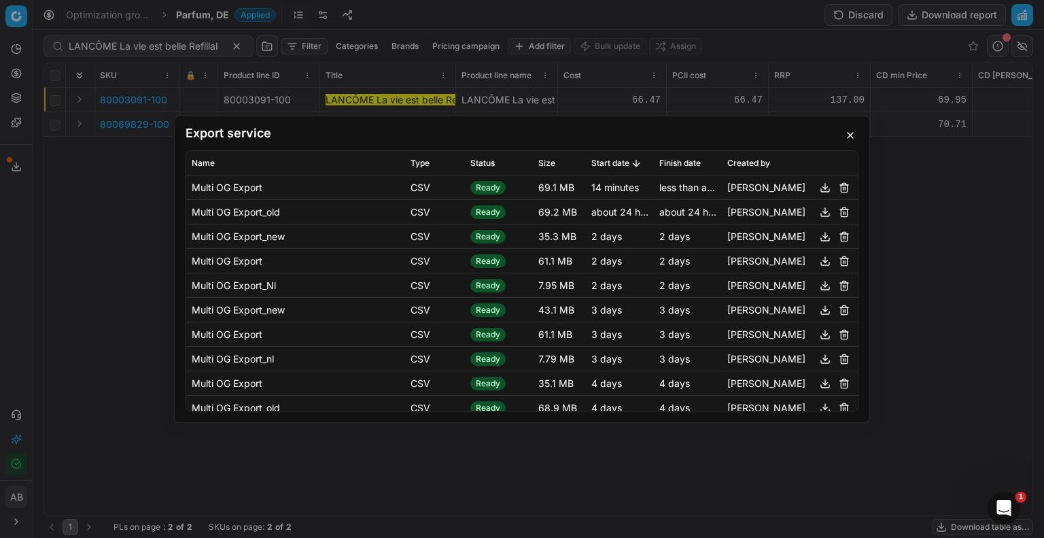
click at [139, 41] on div "Export service Name Type Status Size Start date Finish date Created by Multi OG…" at bounding box center [522, 269] width 1044 height 538
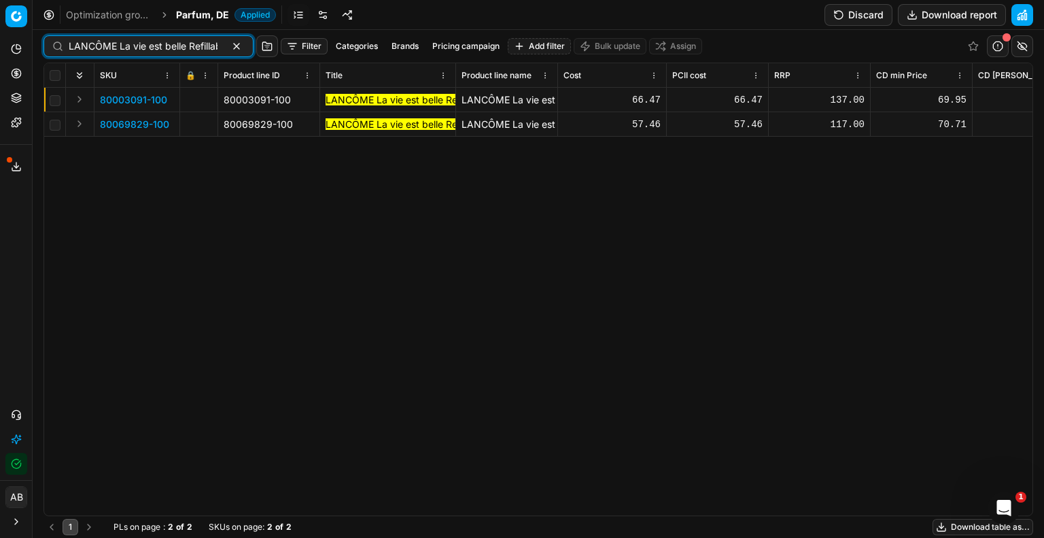
click at [142, 50] on input "LANCÔME La vie est belle Refillable Eau de Parfum 100 ml" at bounding box center [143, 46] width 149 height 14
paste input "HUGO BOSS Boss Bottled N/A Eau de Toilette 2"
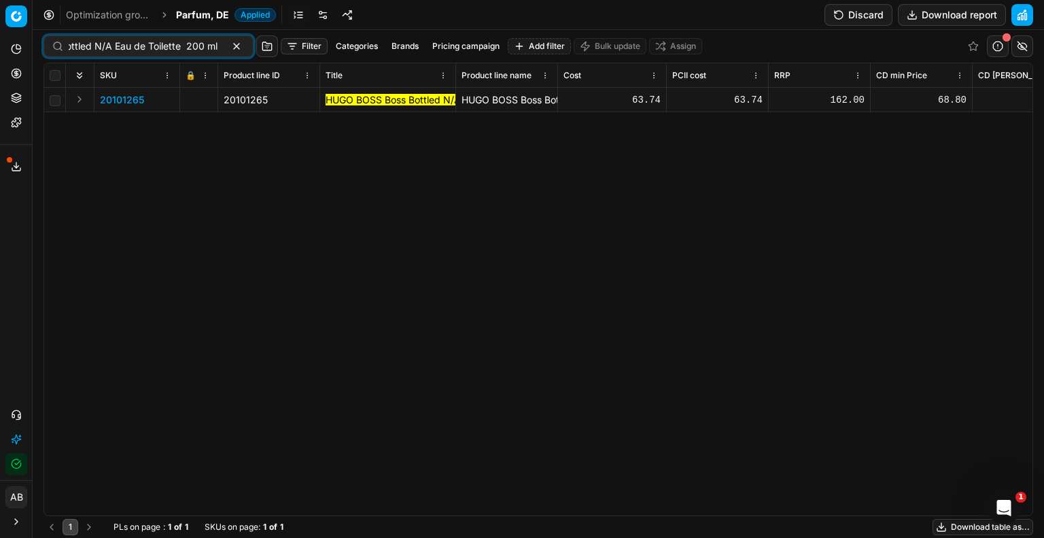
click at [133, 101] on span "20101265" at bounding box center [122, 100] width 44 height 14
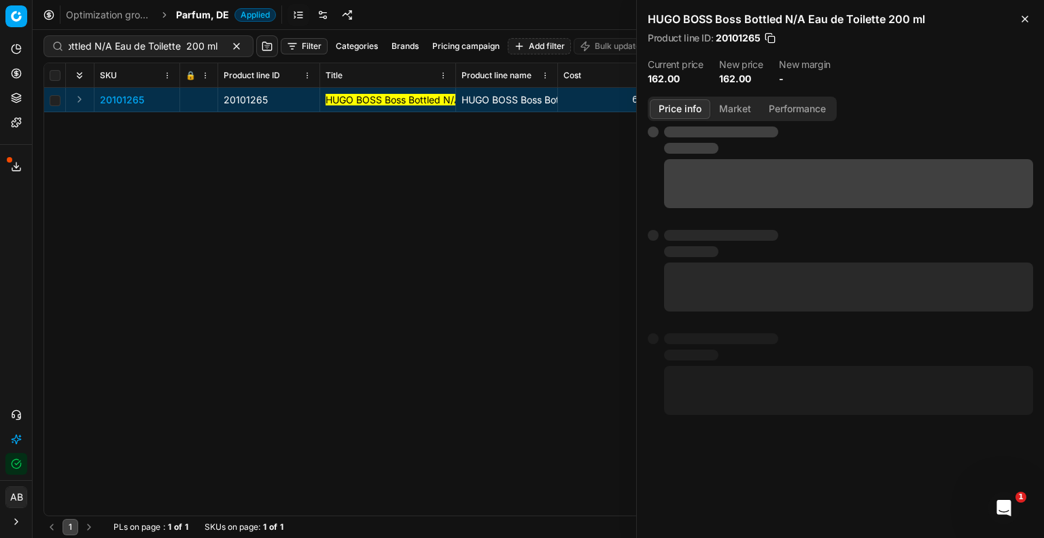
scroll to position [0, 0]
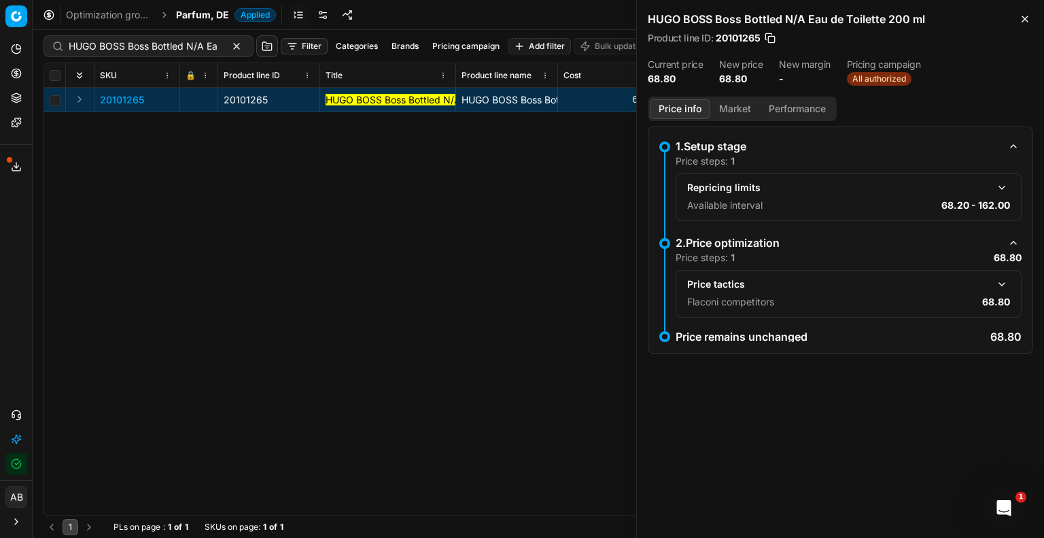
click at [771, 39] on button "button" at bounding box center [770, 38] width 14 height 14
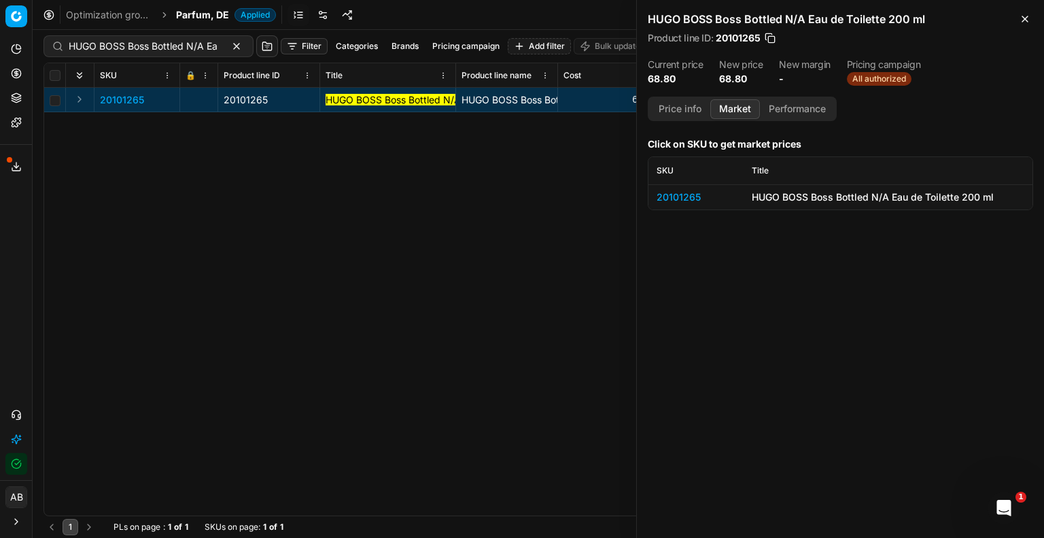
click at [739, 111] on button "Market" at bounding box center [735, 109] width 50 height 20
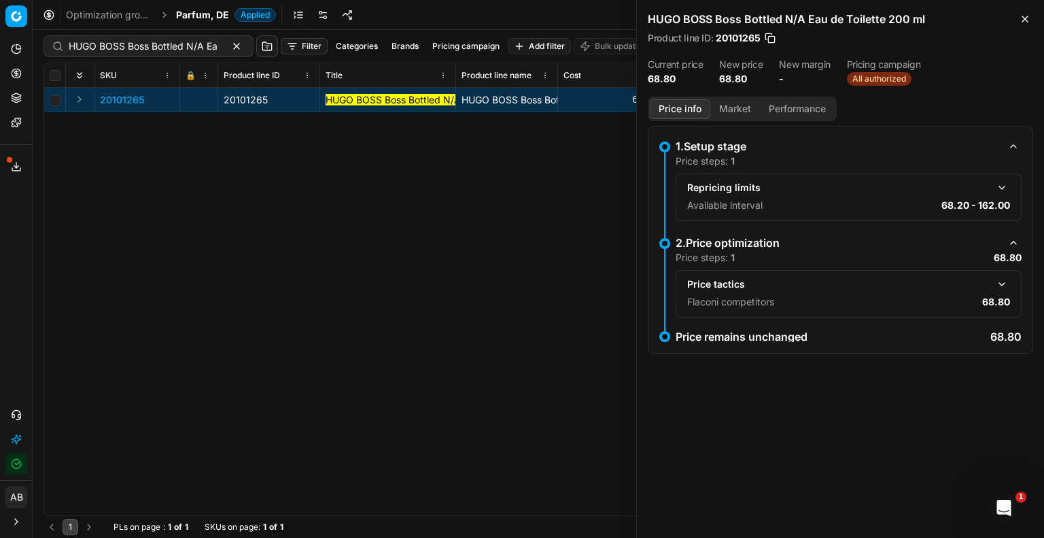
click at [688, 111] on button "Price info" at bounding box center [680, 109] width 60 height 20
click at [1000, 285] on button "button" at bounding box center [1001, 284] width 16 height 16
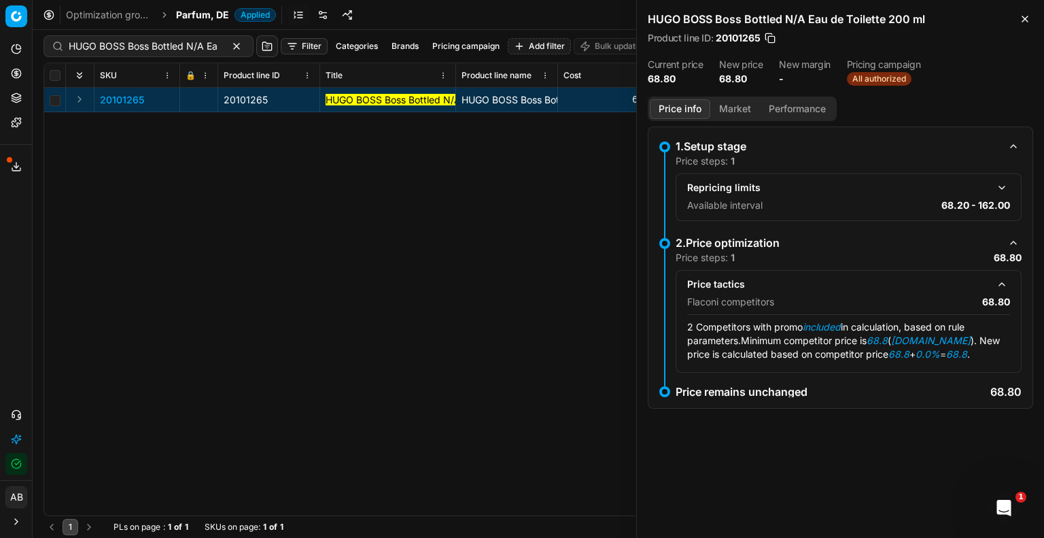
click at [731, 105] on button "Market" at bounding box center [735, 109] width 50 height 20
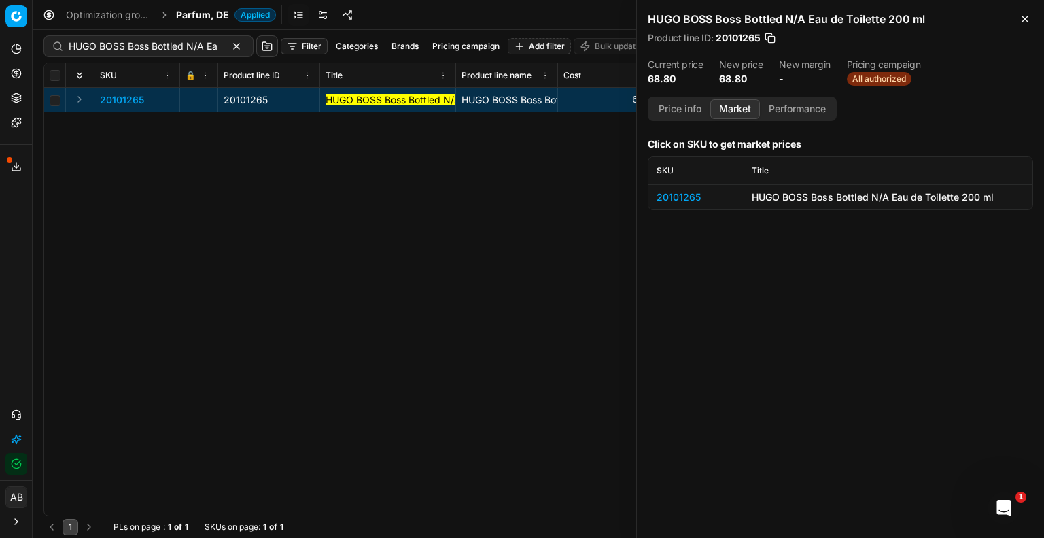
click at [687, 194] on div "20101265" at bounding box center [695, 197] width 79 height 14
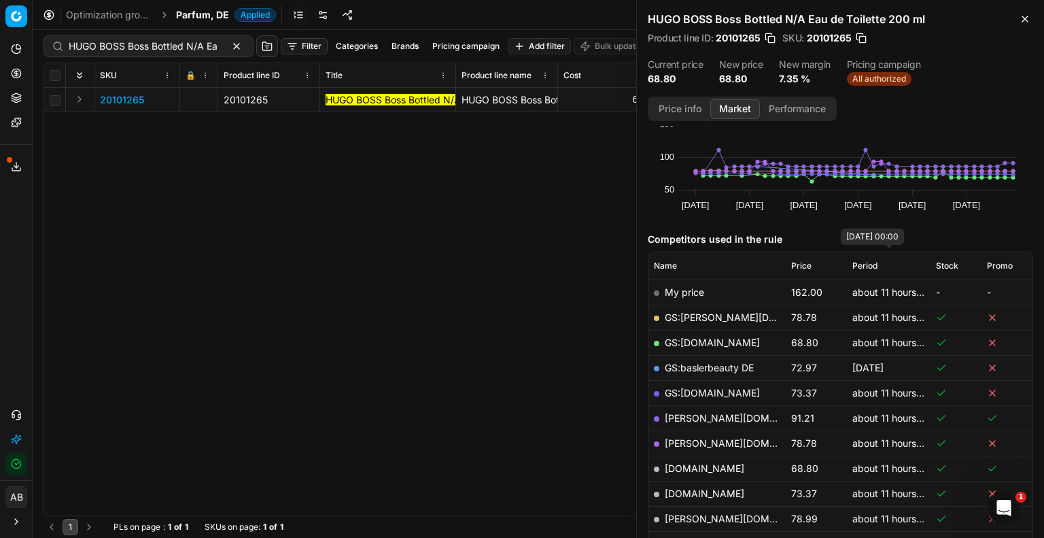
scroll to position [136, 0]
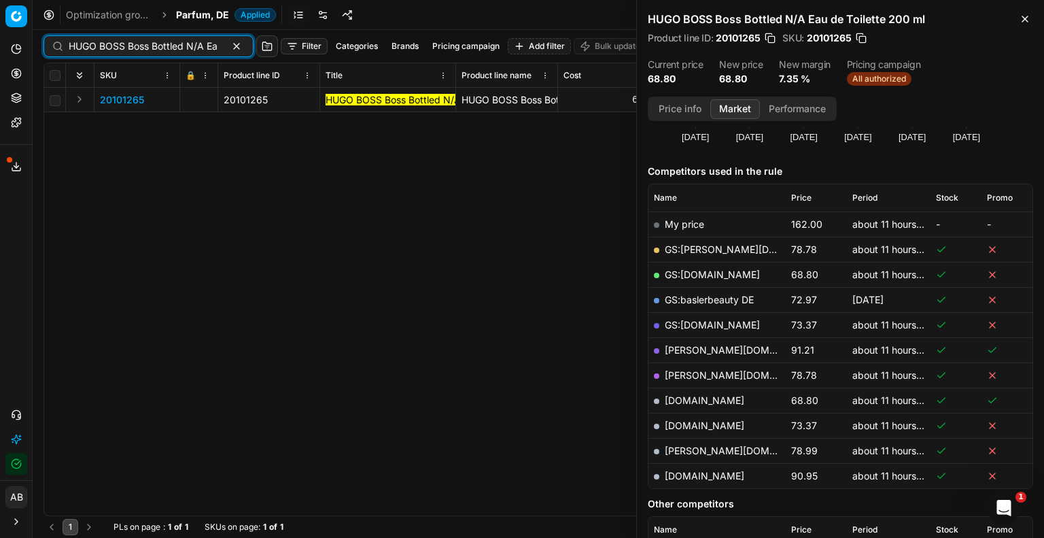
click at [111, 46] on input "HUGO BOSS Boss Bottled N/A Eau de Toilette 200 ml" at bounding box center [143, 46] width 149 height 14
paste input "LANCÔME La vie est belle Refillable Eau de Parfum 1"
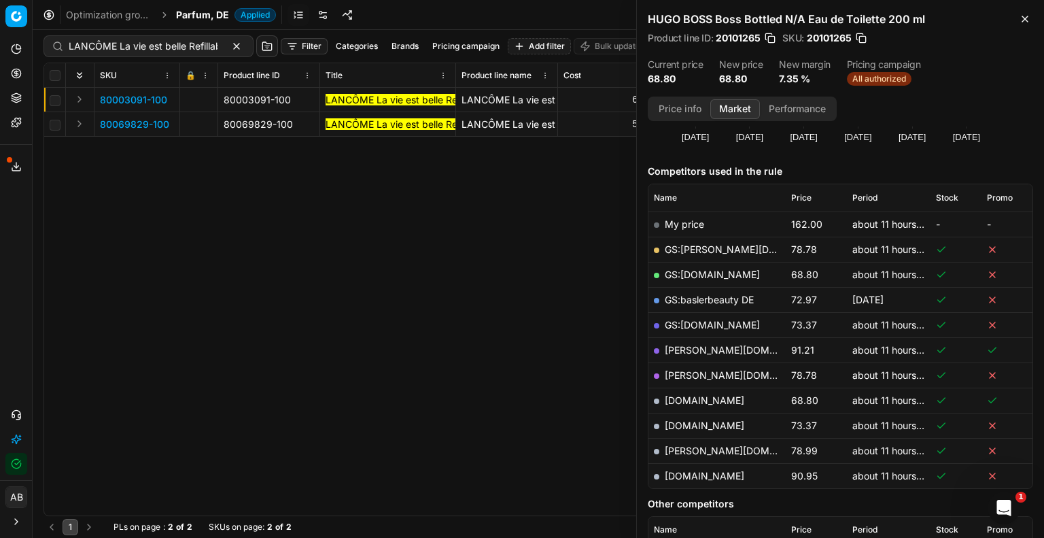
click at [135, 122] on span "80069829-100" at bounding box center [134, 125] width 69 height 14
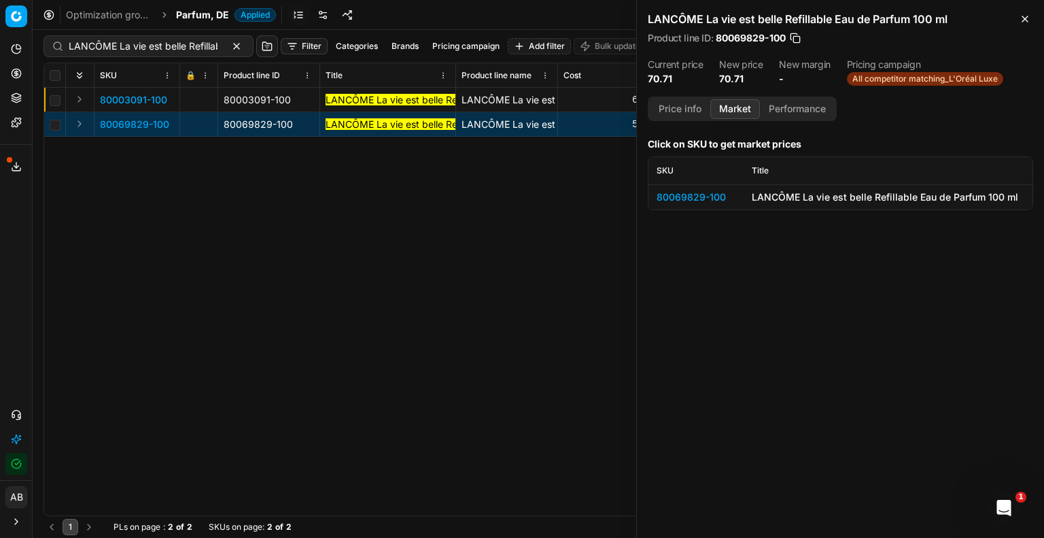
click at [682, 192] on div "80069829-100" at bounding box center [695, 197] width 79 height 14
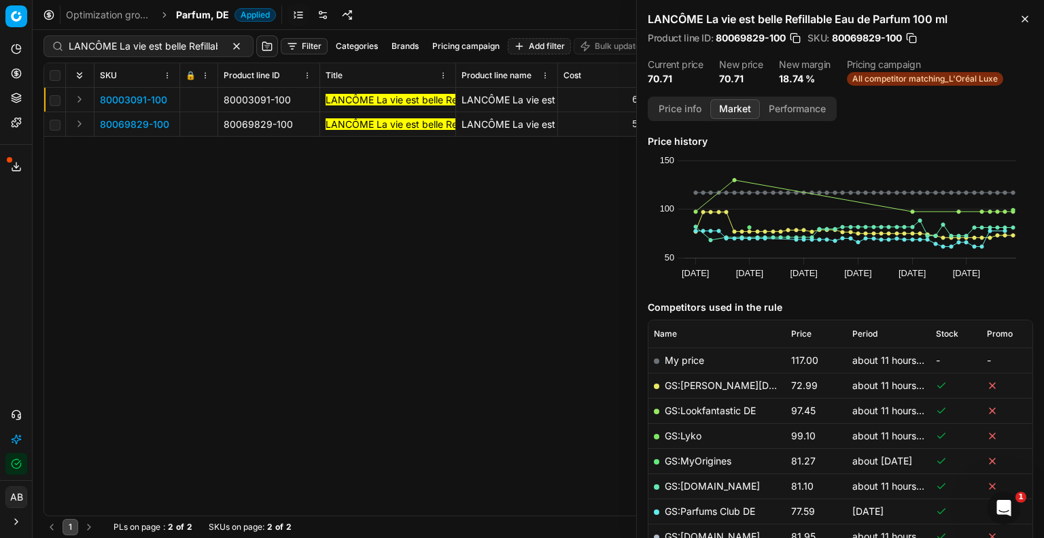
click at [680, 72] on dd "70.71" at bounding box center [675, 79] width 55 height 14
click at [674, 105] on button "Price info" at bounding box center [680, 109] width 60 height 20
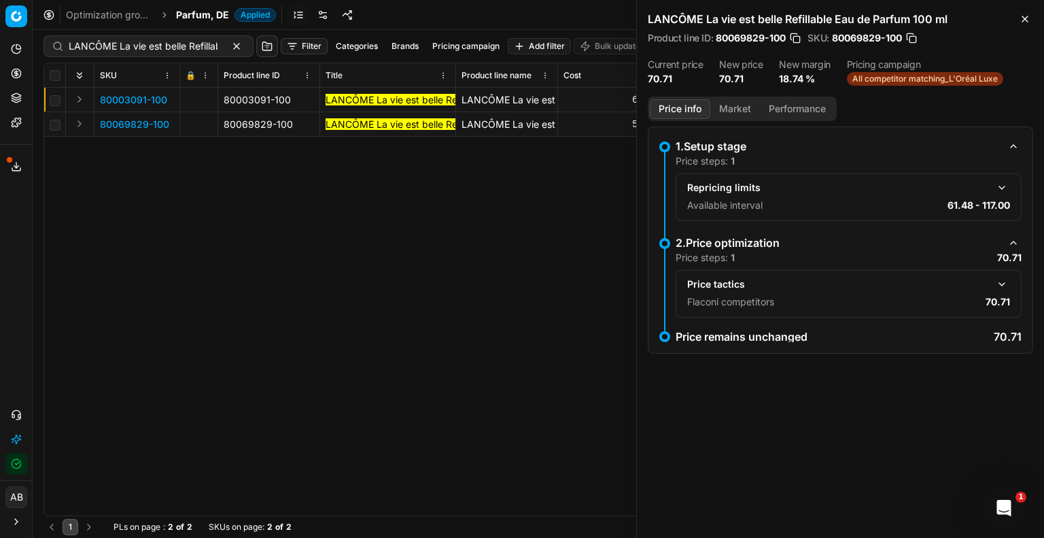
click at [155, 96] on span "80003091-100" at bounding box center [133, 100] width 67 height 14
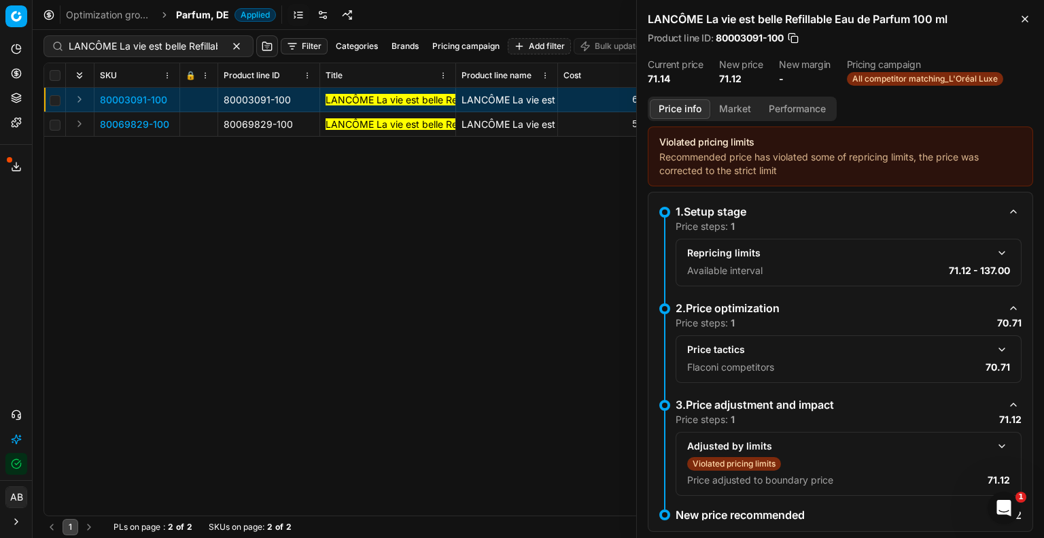
click at [794, 40] on button "button" at bounding box center [793, 38] width 14 height 14
drag, startPoint x: 992, startPoint y: 346, endPoint x: 928, endPoint y: 347, distance: 63.9
click at [993, 346] on button "button" at bounding box center [1001, 349] width 16 height 16
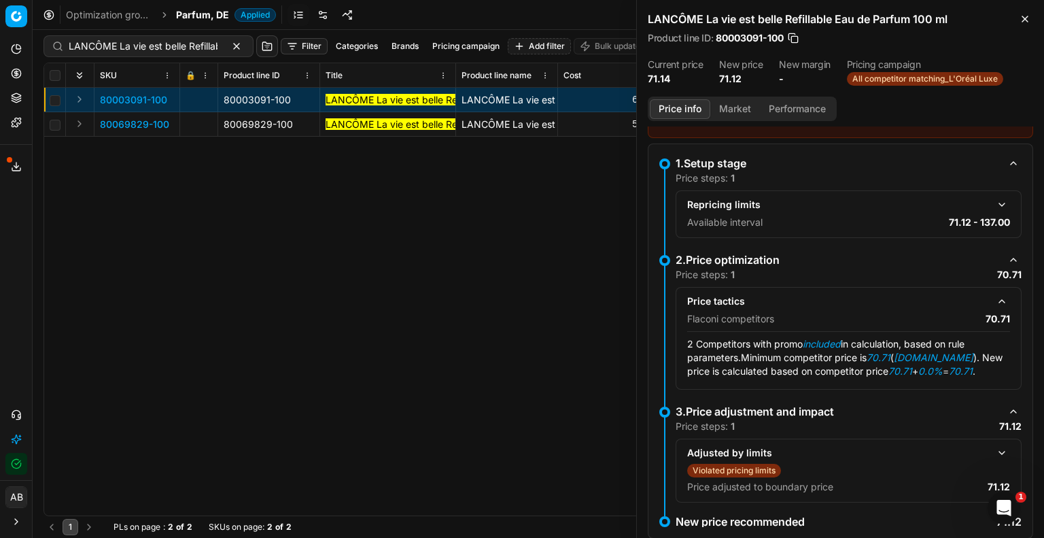
scroll to position [93, 0]
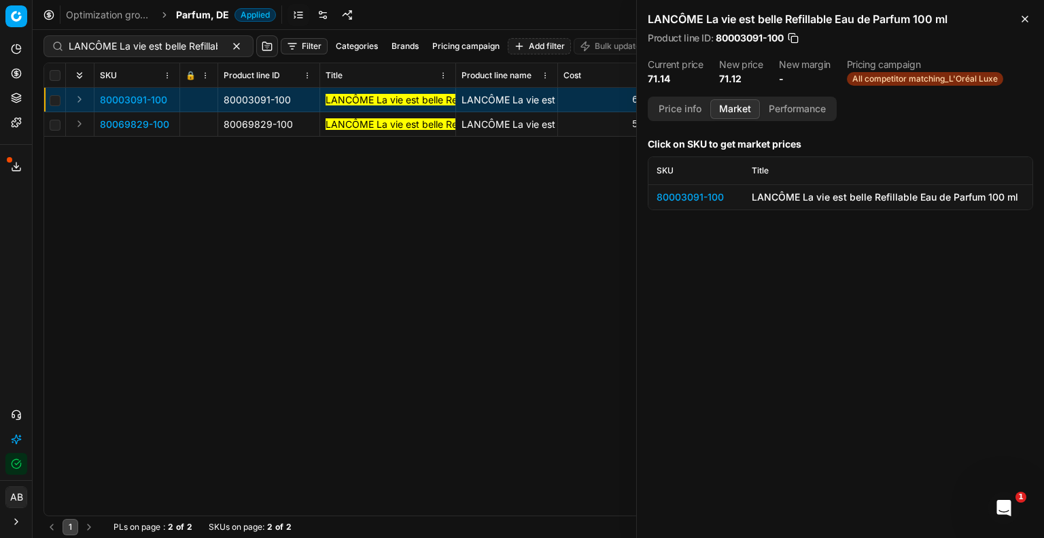
drag, startPoint x: 740, startPoint y: 108, endPoint x: 775, endPoint y: 105, distance: 34.8
click at [741, 108] on button "Market" at bounding box center [735, 109] width 50 height 20
click at [711, 198] on div "80003091-100" at bounding box center [695, 197] width 79 height 14
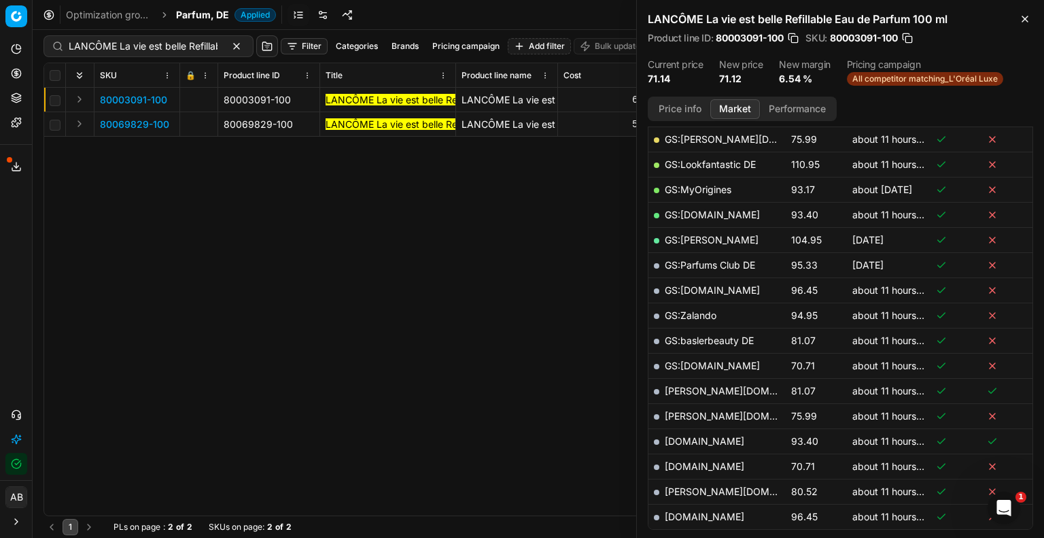
scroll to position [272, 0]
click at [118, 55] on div "LANCÔME La vie est belle Refillable Eau de Parfum 100 ml" at bounding box center [148, 46] width 210 height 22
paste input "[PERSON_NAME] Le [DEMOGRAPHIC_DATA] Le Parfum Eau de Parfum 125"
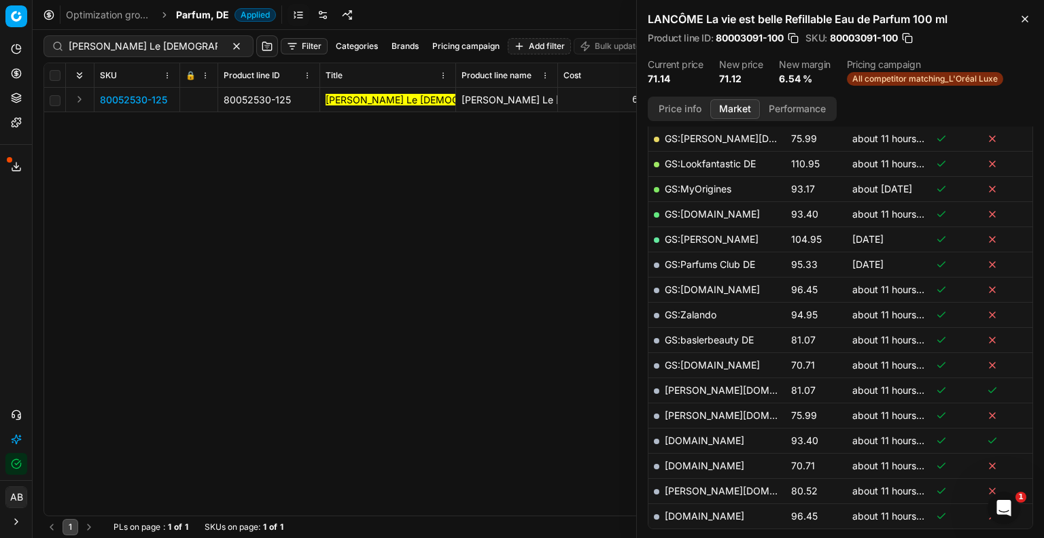
click at [133, 99] on span "80052530-125" at bounding box center [133, 100] width 67 height 14
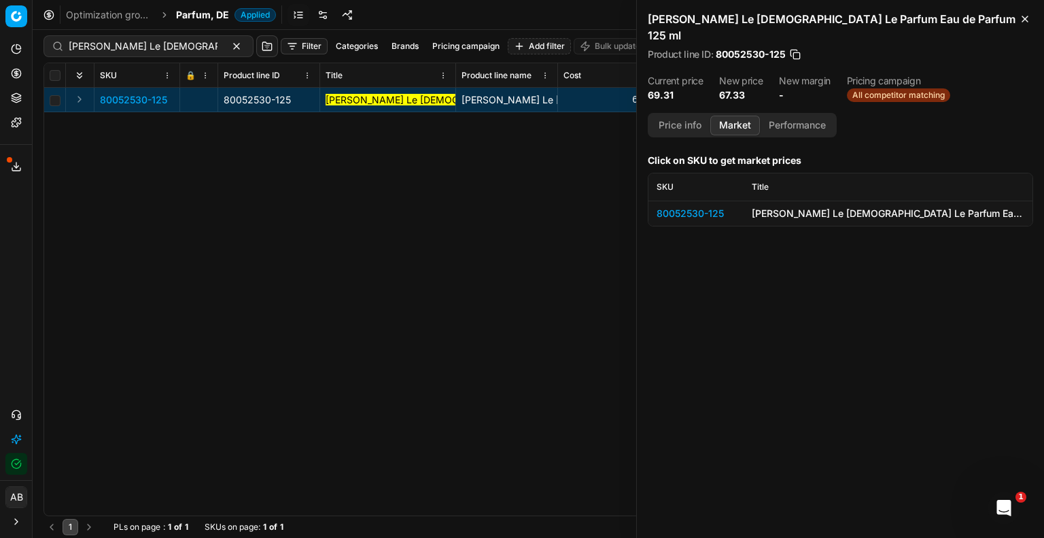
click at [706, 207] on div "80052530-125" at bounding box center [695, 214] width 79 height 14
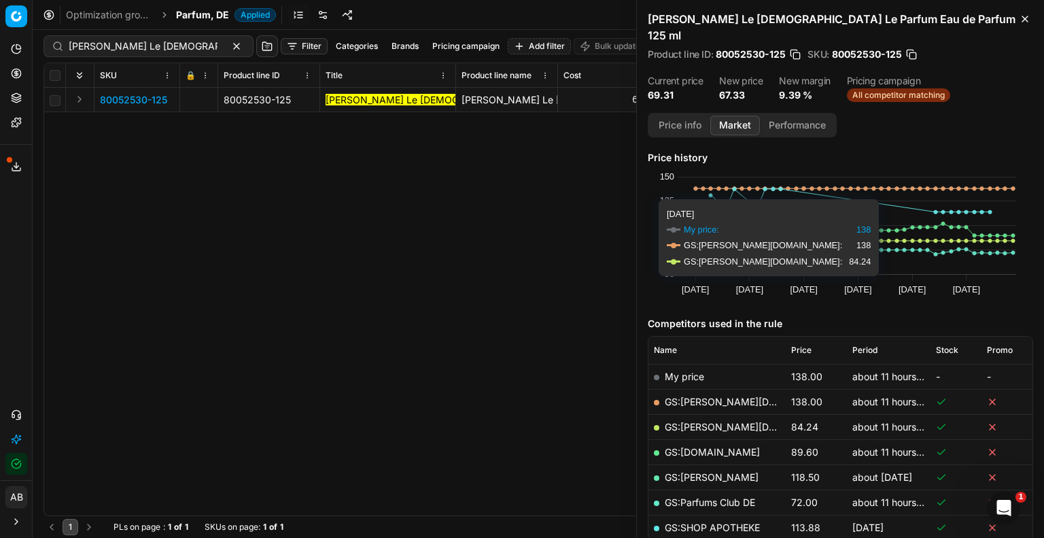
scroll to position [136, 0]
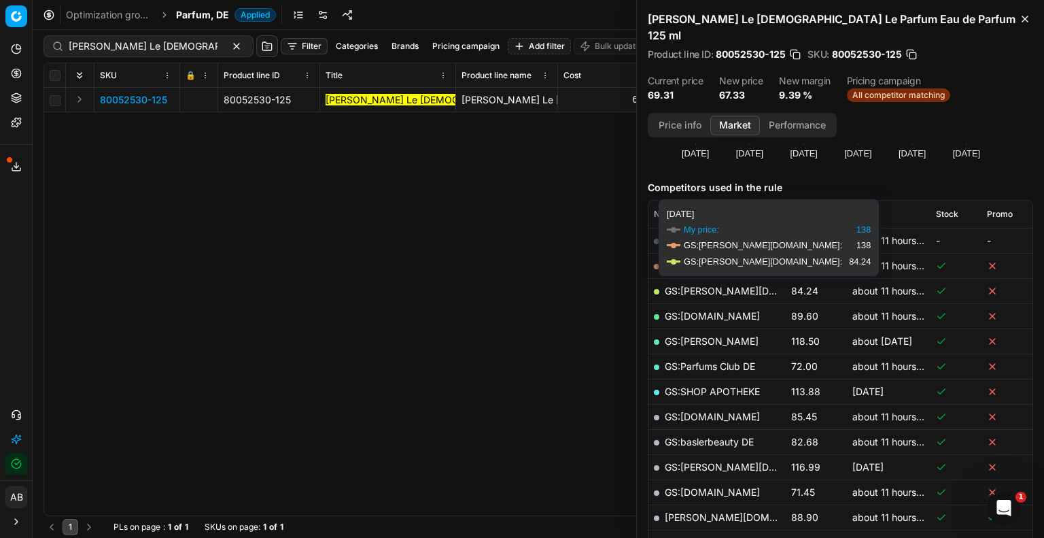
drag, startPoint x: 677, startPoint y: 105, endPoint x: 701, endPoint y: 117, distance: 27.1
click at [678, 116] on button "Price info" at bounding box center [680, 126] width 60 height 20
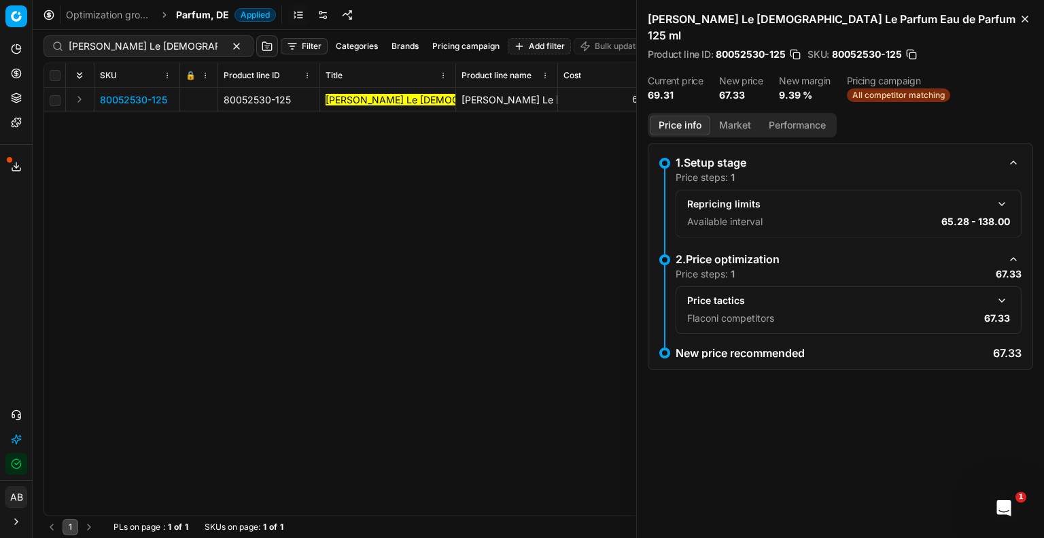
click at [1004, 292] on button "button" at bounding box center [1001, 300] width 16 height 16
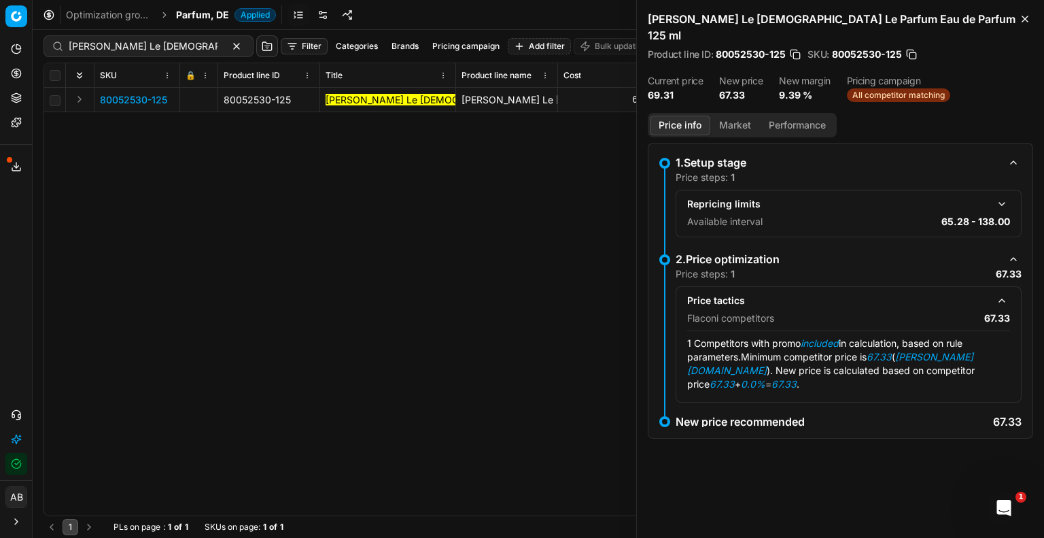
click at [735, 116] on button "Market" at bounding box center [735, 126] width 50 height 20
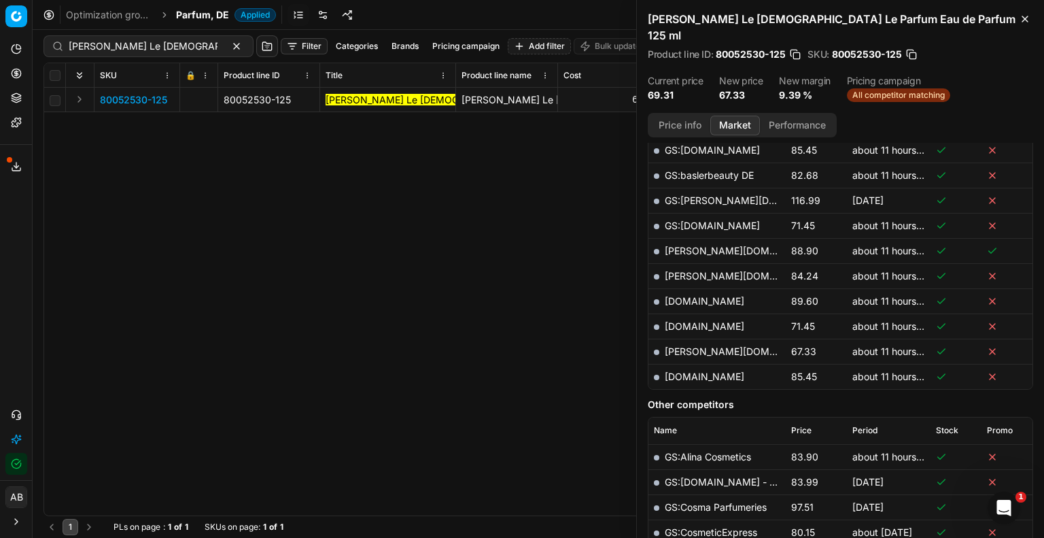
scroll to position [476, 0]
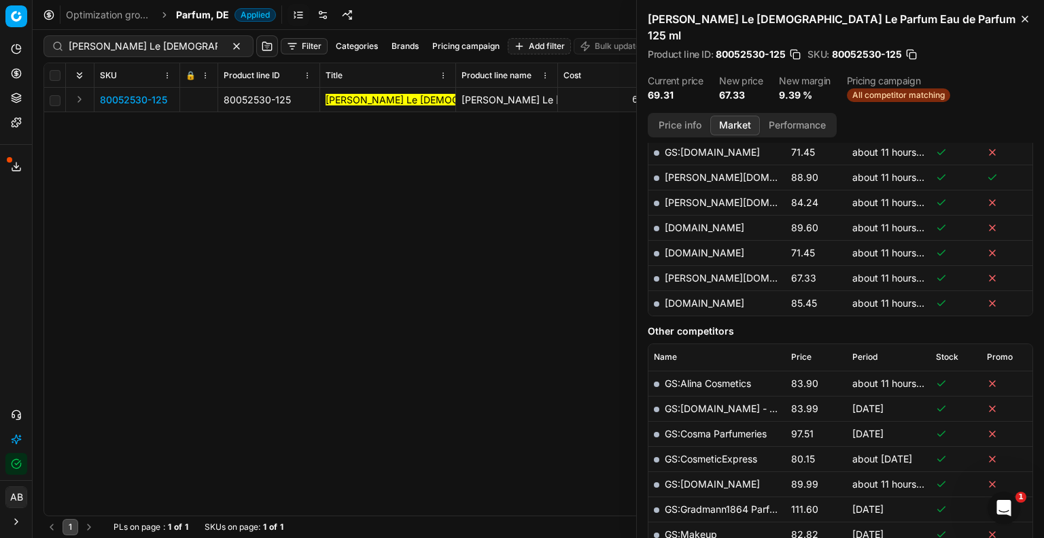
drag, startPoint x: 908, startPoint y: 41, endPoint x: 915, endPoint y: 41, distance: 7.5
click at [908, 48] on button "button" at bounding box center [911, 55] width 14 height 14
click at [92, 43] on input "[PERSON_NAME] Le [DEMOGRAPHIC_DATA] Le Parfum Eau de Parfum 125 ml" at bounding box center [143, 46] width 149 height 14
paste input "[PERSON_NAME] Libre N/A Eau de Parfum 90"
click at [139, 102] on span "80041833-90" at bounding box center [131, 100] width 63 height 14
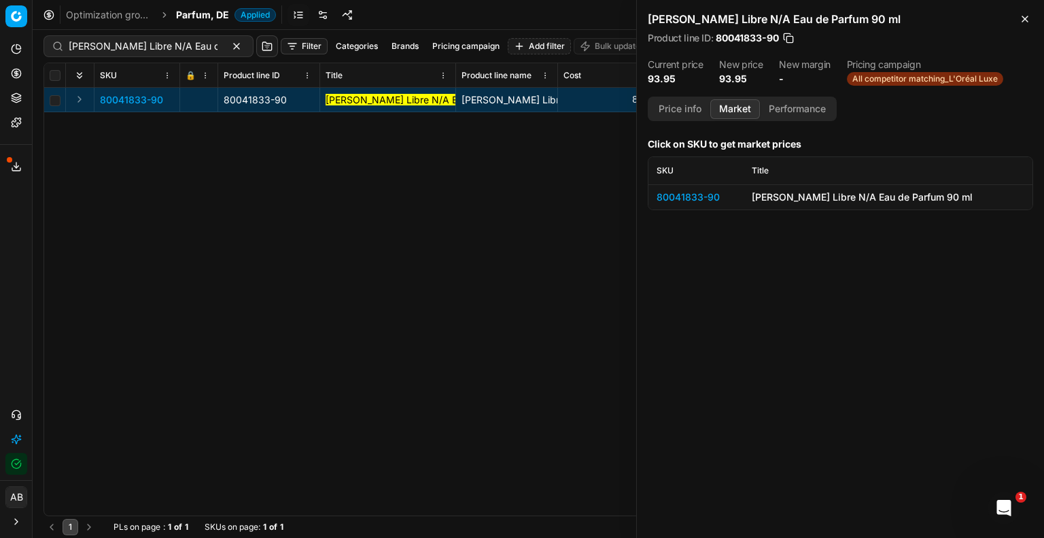
click at [674, 194] on div "80041833-90" at bounding box center [695, 197] width 79 height 14
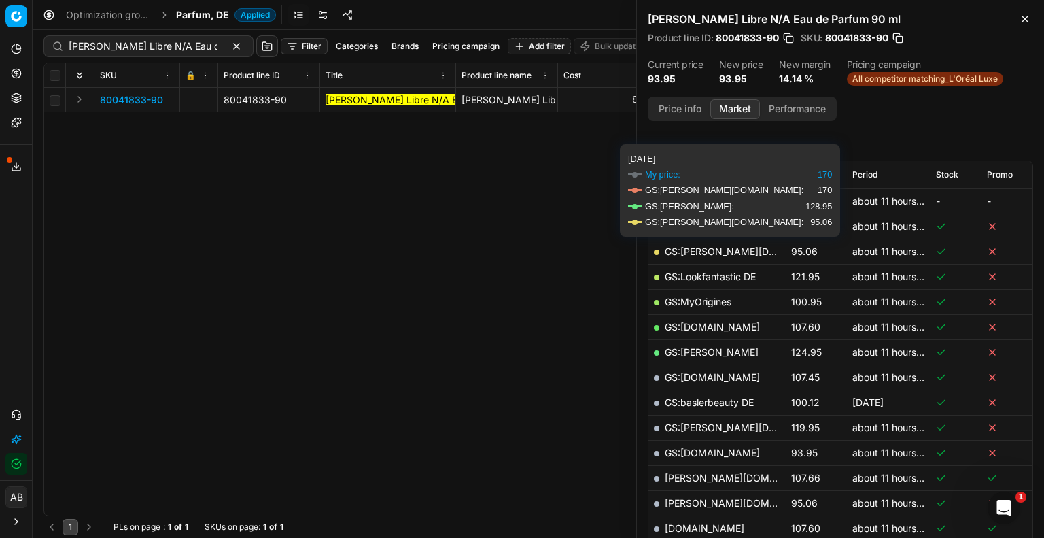
scroll to position [136, 0]
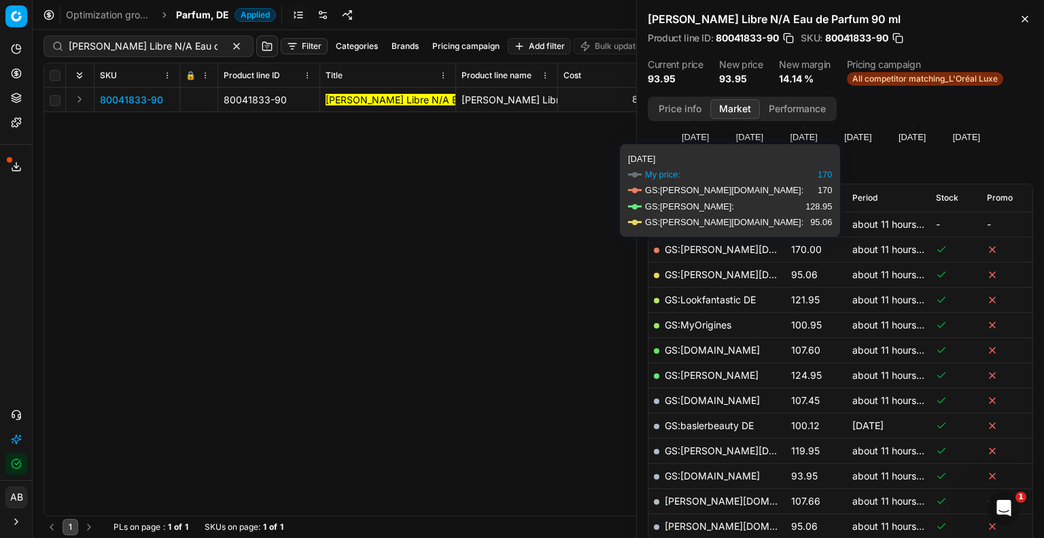
click at [694, 102] on button "Price info" at bounding box center [680, 109] width 60 height 20
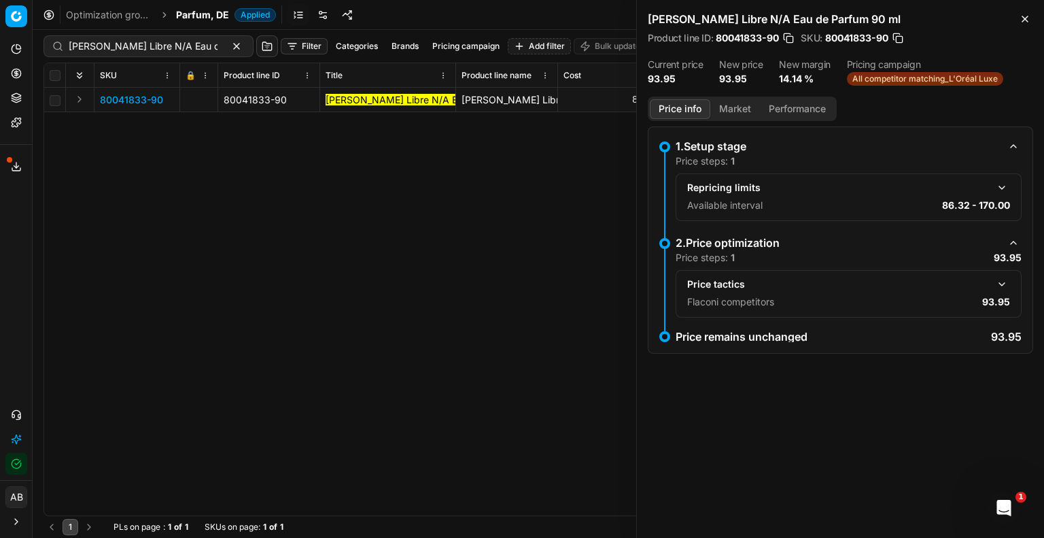
click at [1004, 283] on button "button" at bounding box center [1001, 284] width 16 height 16
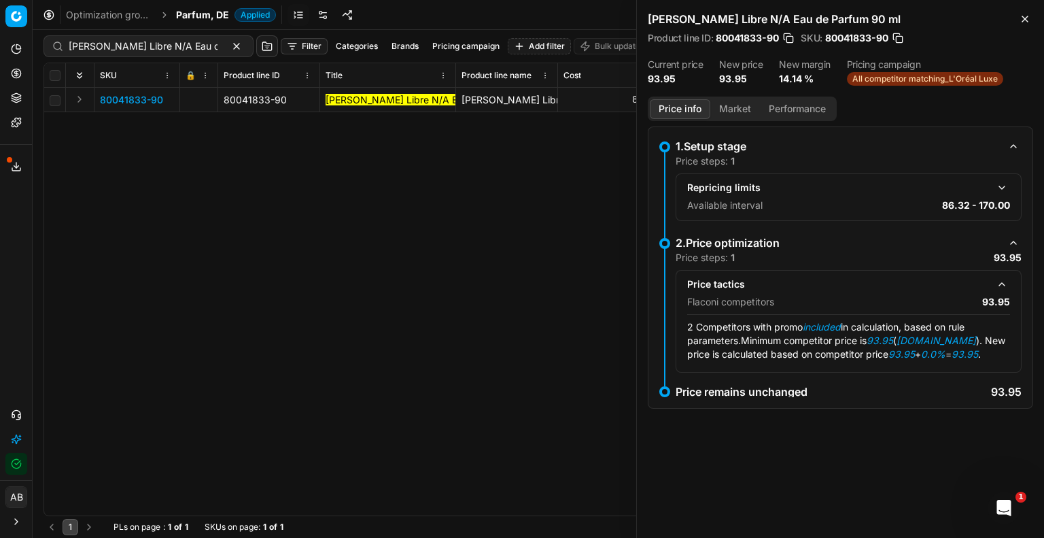
click at [737, 109] on button "Market" at bounding box center [735, 109] width 50 height 20
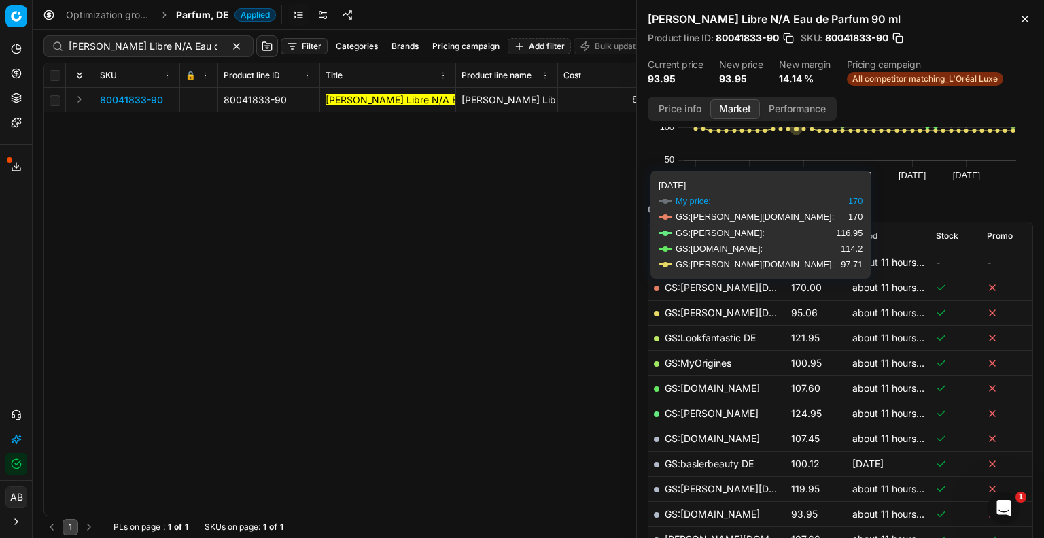
scroll to position [340, 0]
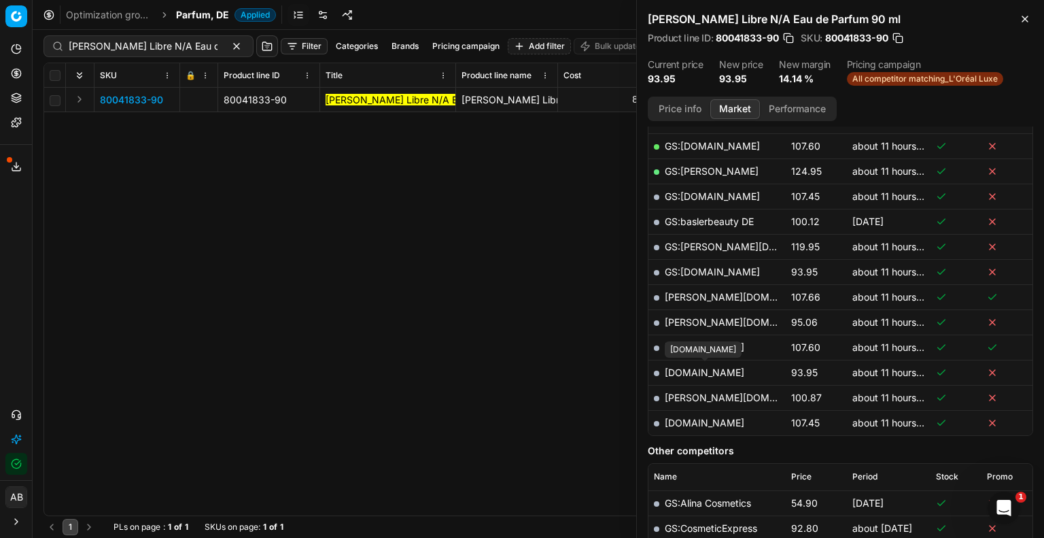
click at [690, 367] on link "[DOMAIN_NAME]" at bounding box center [705, 372] width 80 height 12
click at [904, 35] on button "button" at bounding box center [898, 38] width 14 height 14
click at [188, 54] on div "[PERSON_NAME] Libre N/A Eau de Parfum 90 ml" at bounding box center [148, 46] width 210 height 22
paste input "80041833-90"
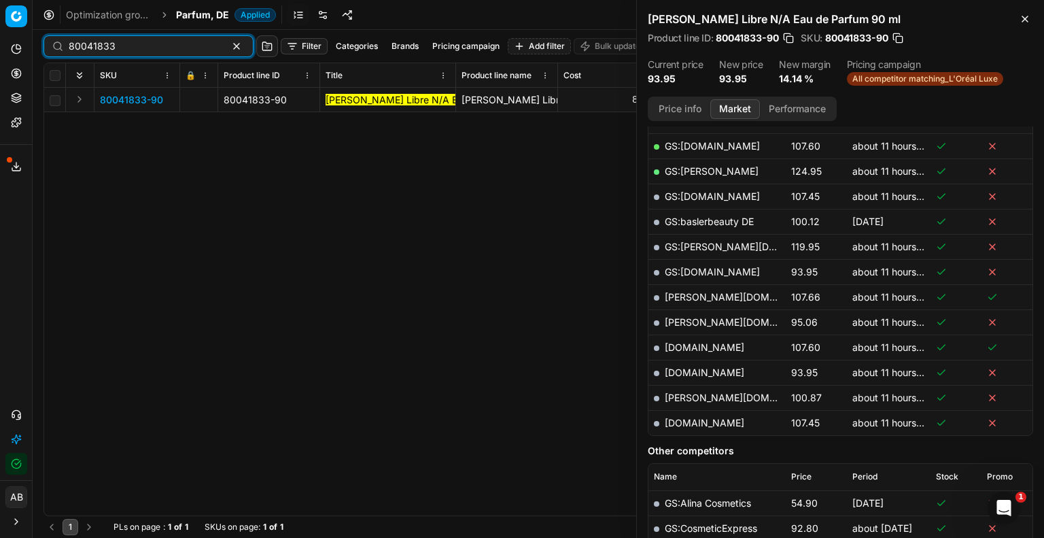
type input "80041833"
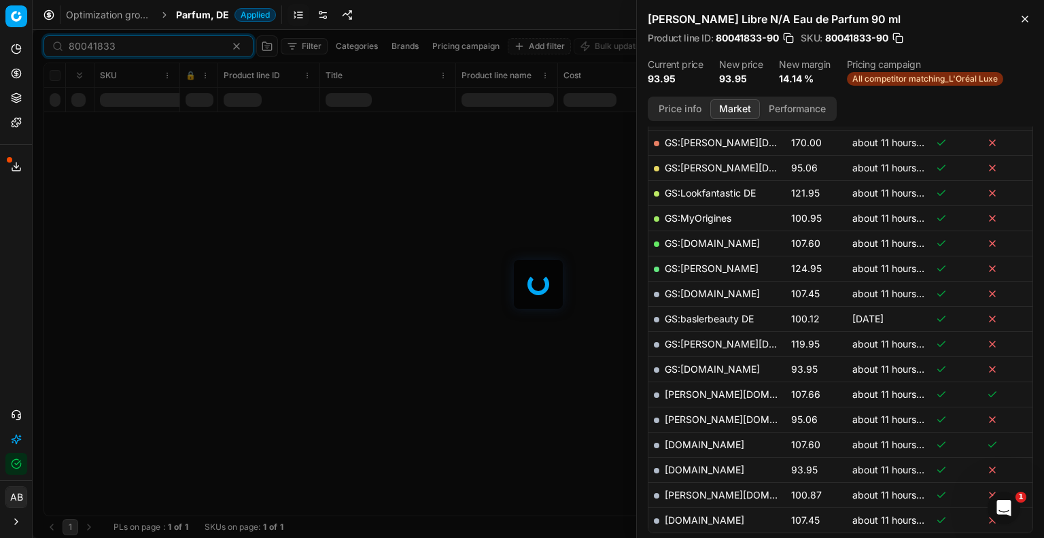
scroll to position [340, 0]
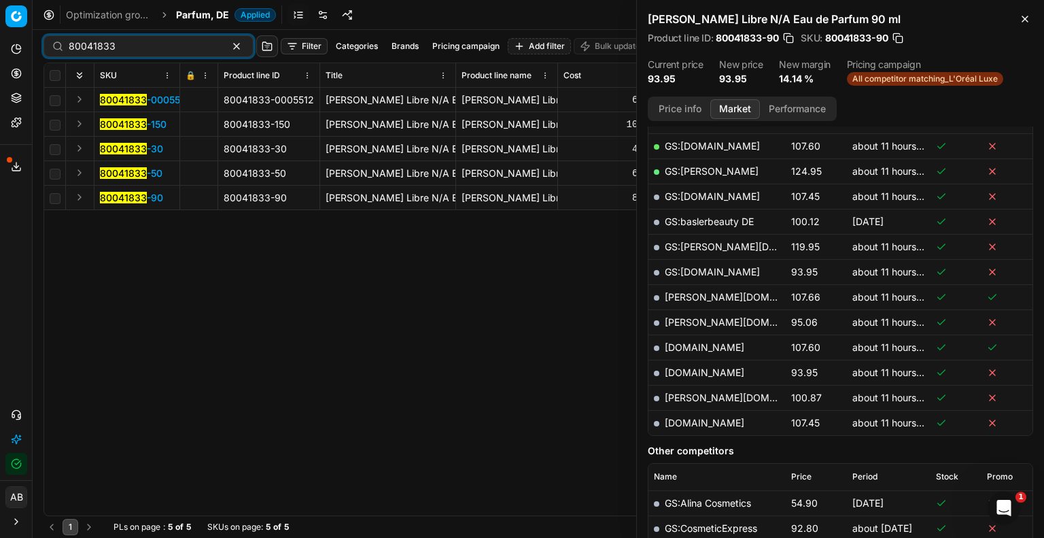
click at [144, 143] on mark "80041833" at bounding box center [123, 149] width 47 height 12
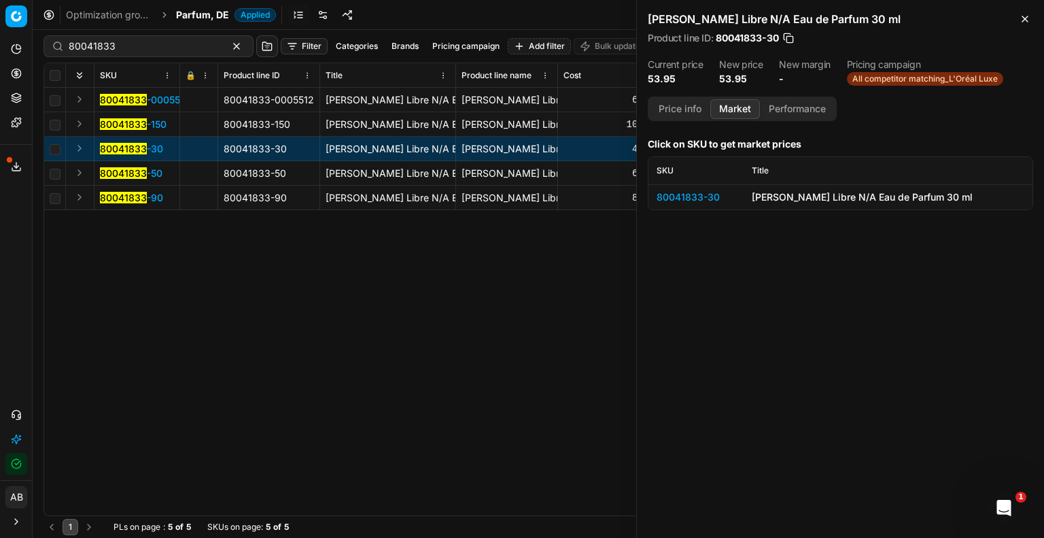
scroll to position [0, 0]
click at [122, 174] on mark "80041833" at bounding box center [123, 173] width 47 height 12
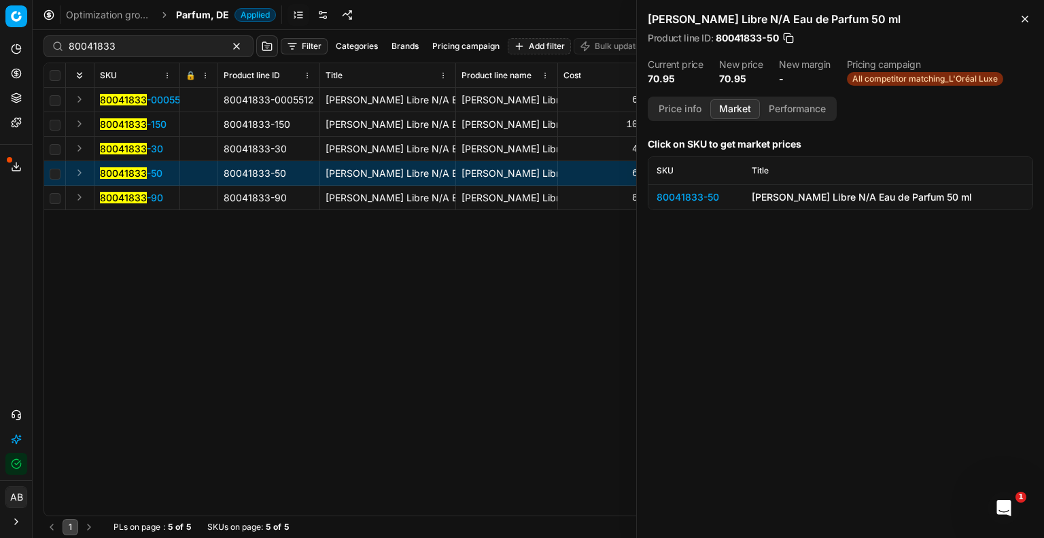
click at [149, 172] on span "80041833 -50" at bounding box center [131, 173] width 63 height 14
click at [680, 198] on div "80041833-50" at bounding box center [695, 197] width 79 height 14
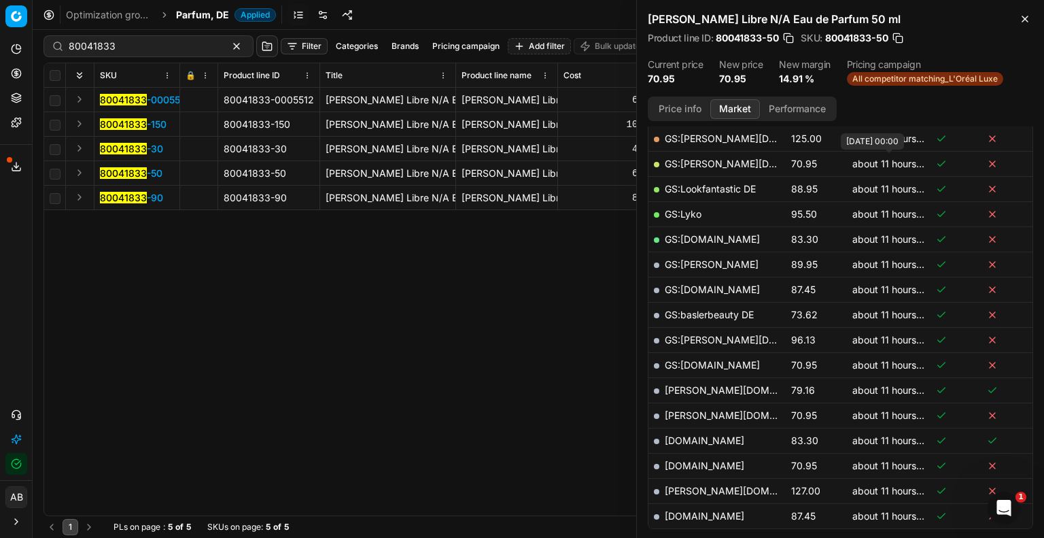
scroll to position [408, 0]
